Goal: Find specific page/section: Find specific page/section

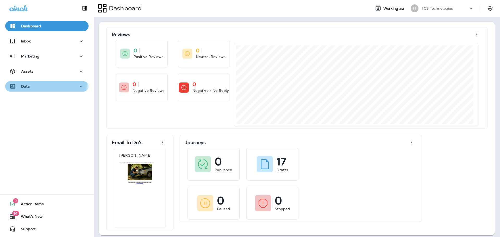
click at [39, 85] on div "Data" at bounding box center [46, 86] width 75 height 7
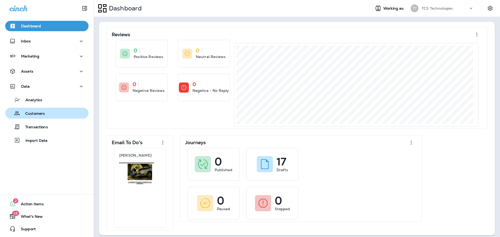
click at [36, 114] on p "Customers" at bounding box center [32, 113] width 25 height 5
